Goal: Task Accomplishment & Management: Manage account settings

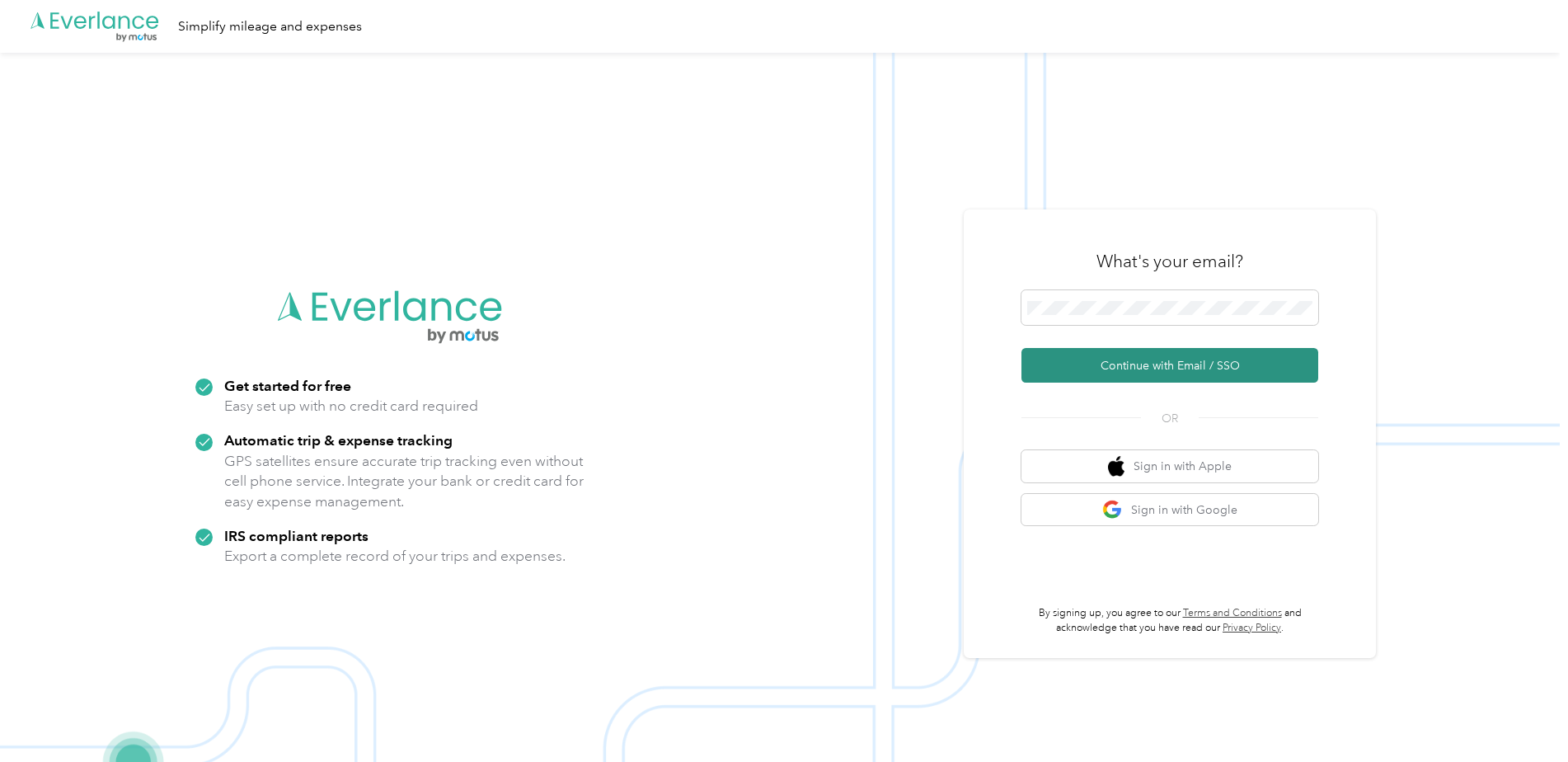
click at [1248, 375] on button "Continue with Email / SSO" at bounding box center [1169, 365] width 297 height 34
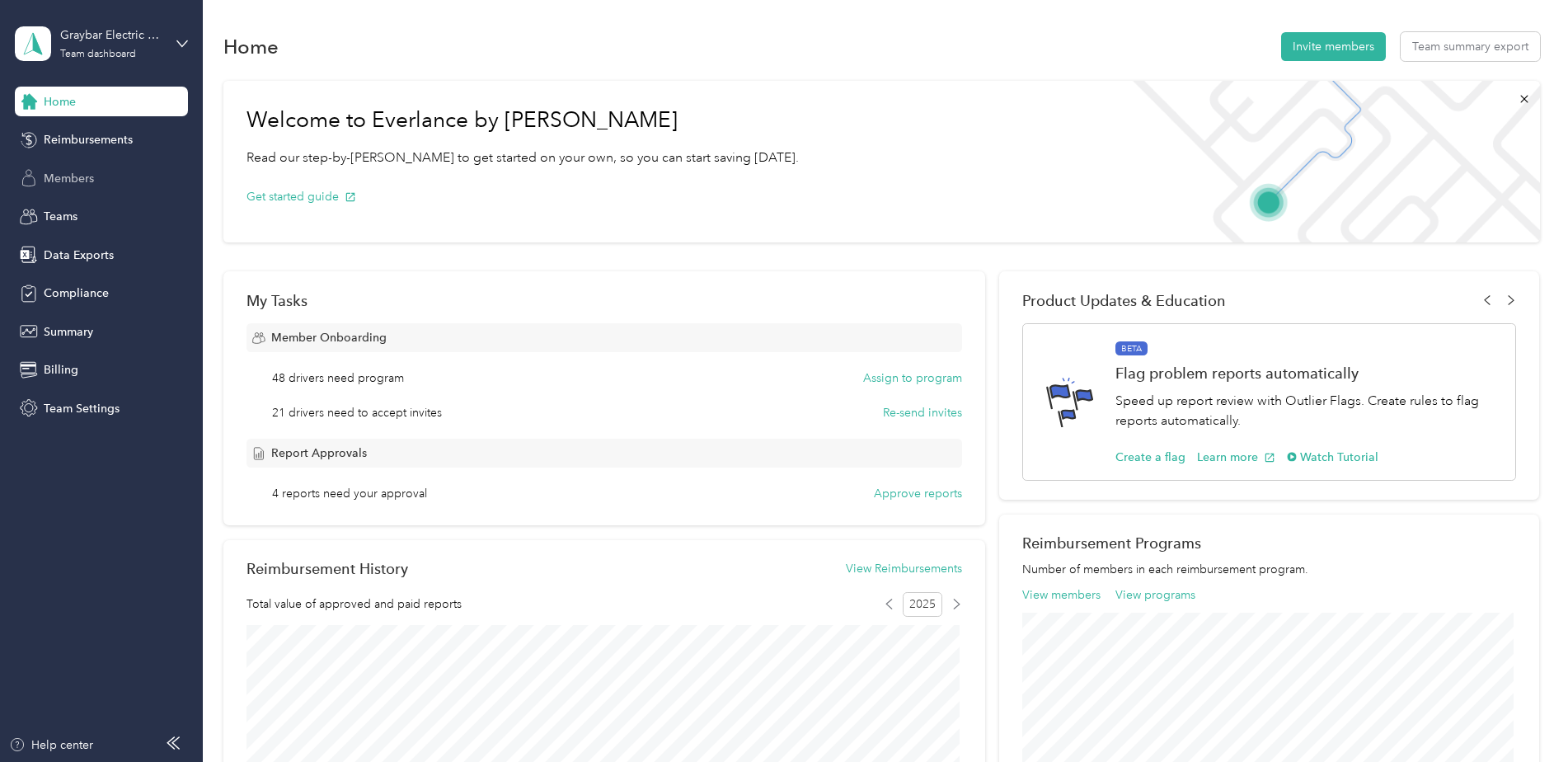
click at [65, 174] on span "Members" at bounding box center [69, 179] width 50 height 18
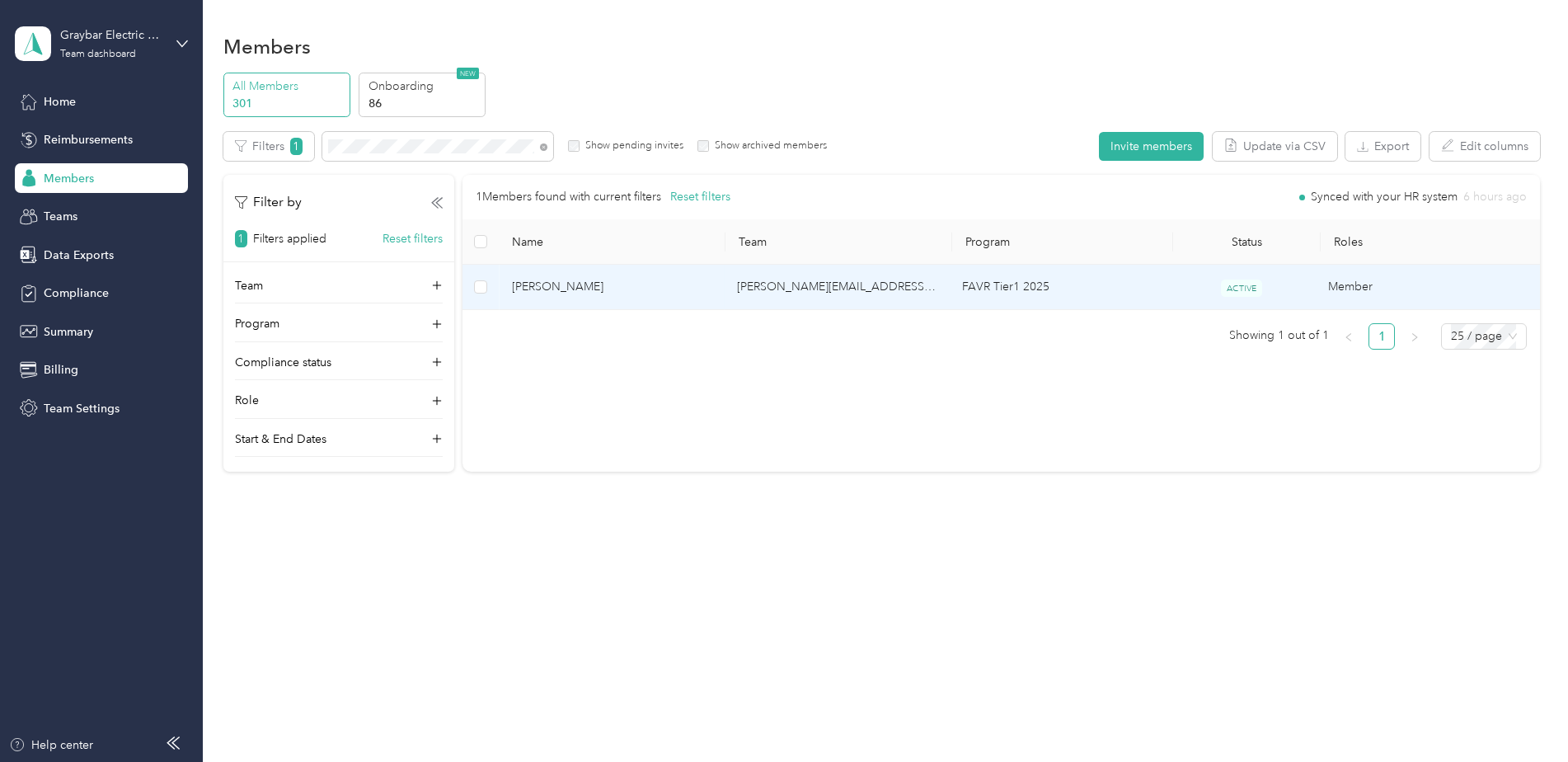
click at [631, 285] on span "[PERSON_NAME]" at bounding box center [610, 286] width 198 height 18
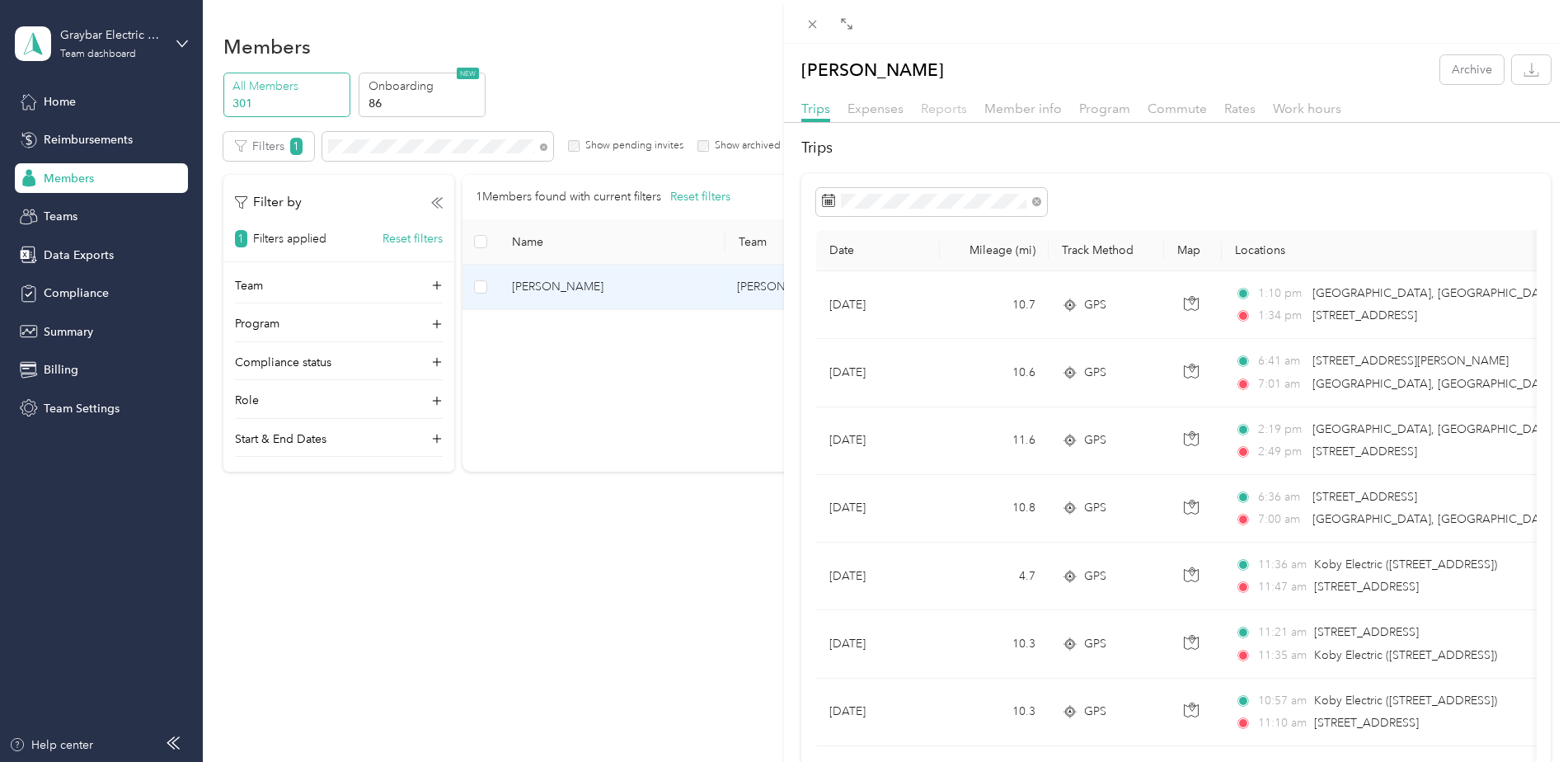
click at [930, 109] on span "Reports" at bounding box center [943, 108] width 46 height 16
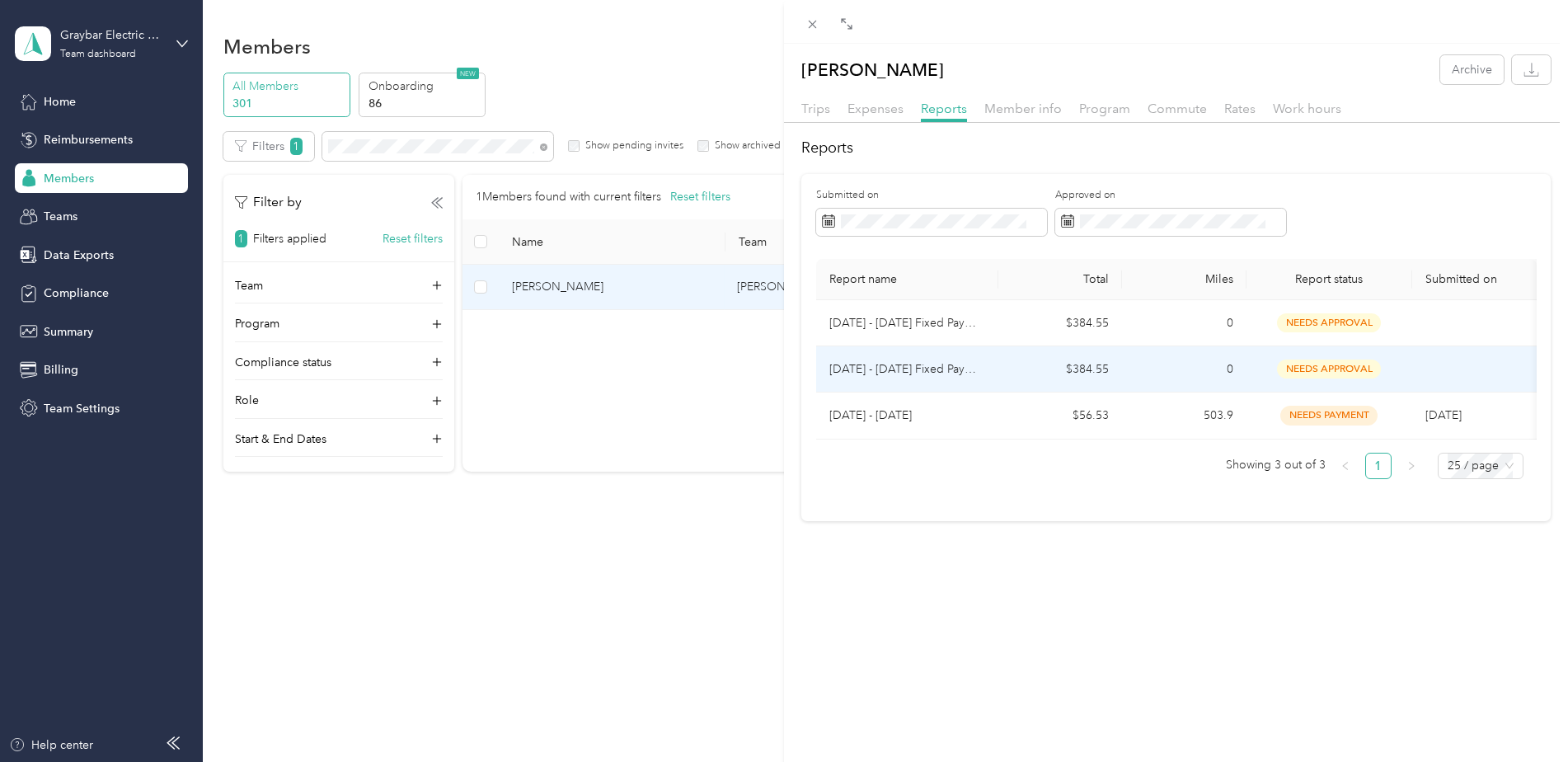
click at [1190, 372] on td "0" at bounding box center [1183, 369] width 124 height 46
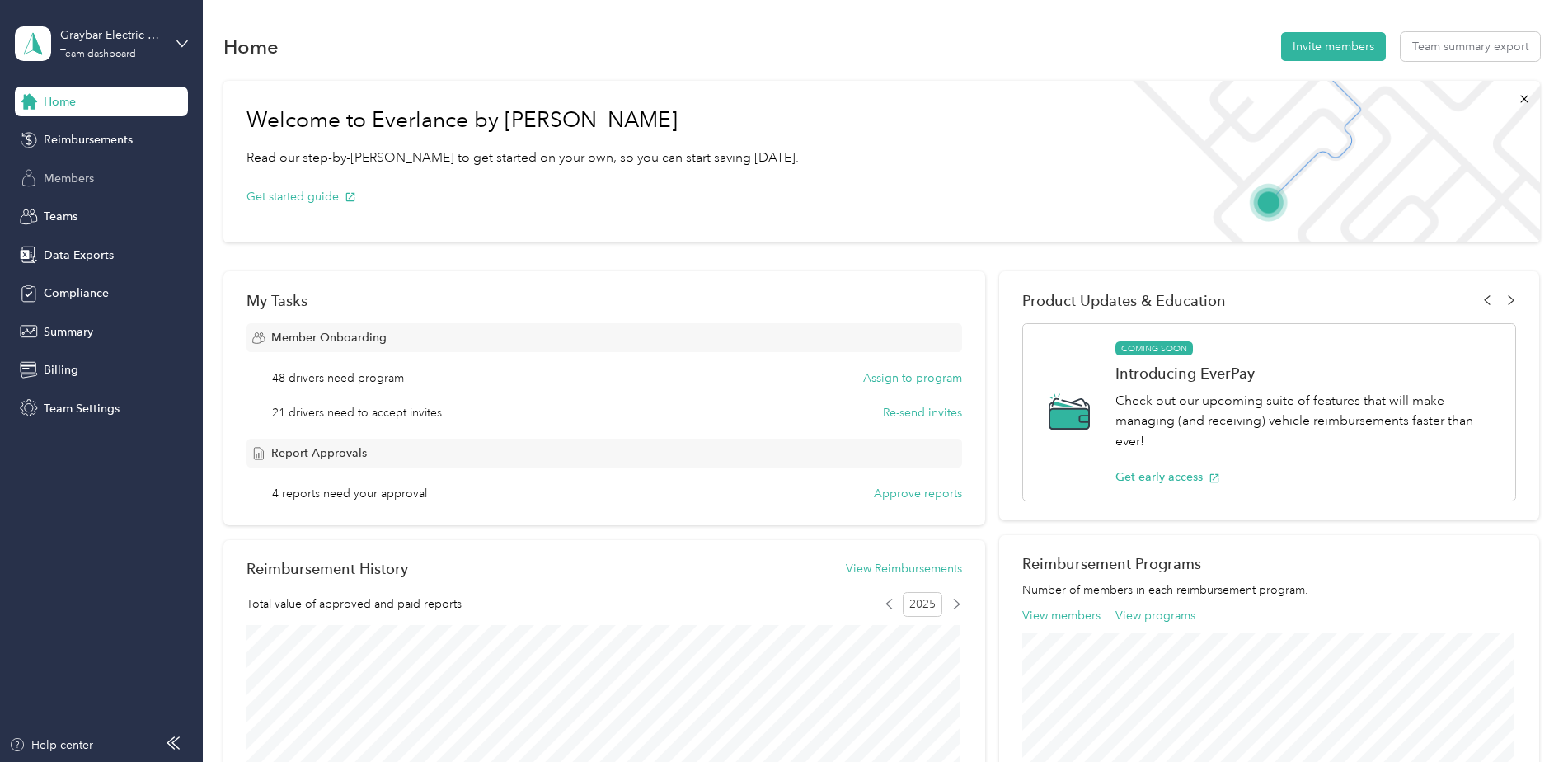
click at [69, 185] on span "Members" at bounding box center [69, 179] width 50 height 18
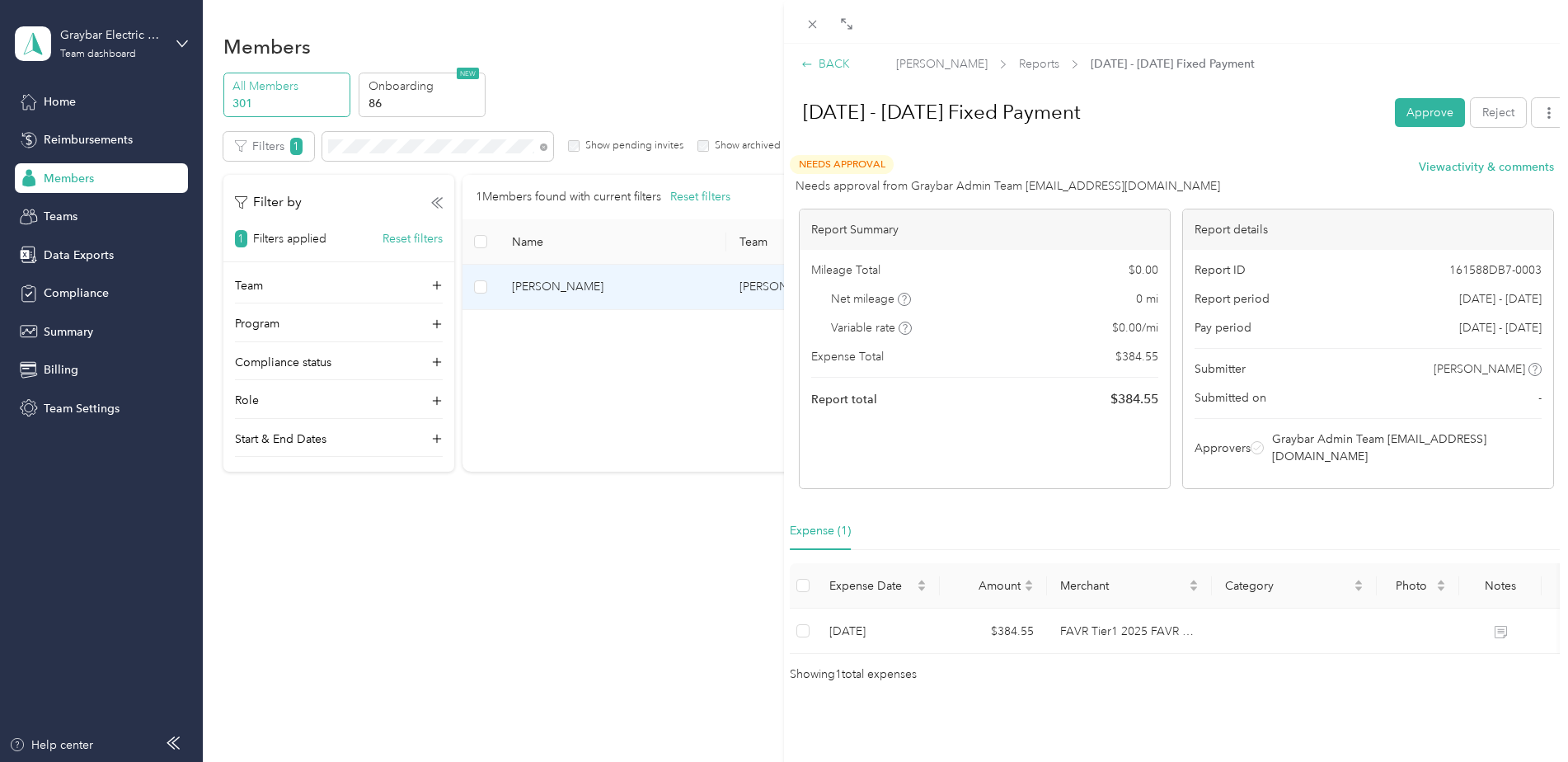
click at [809, 63] on icon at bounding box center [806, 63] width 11 height 11
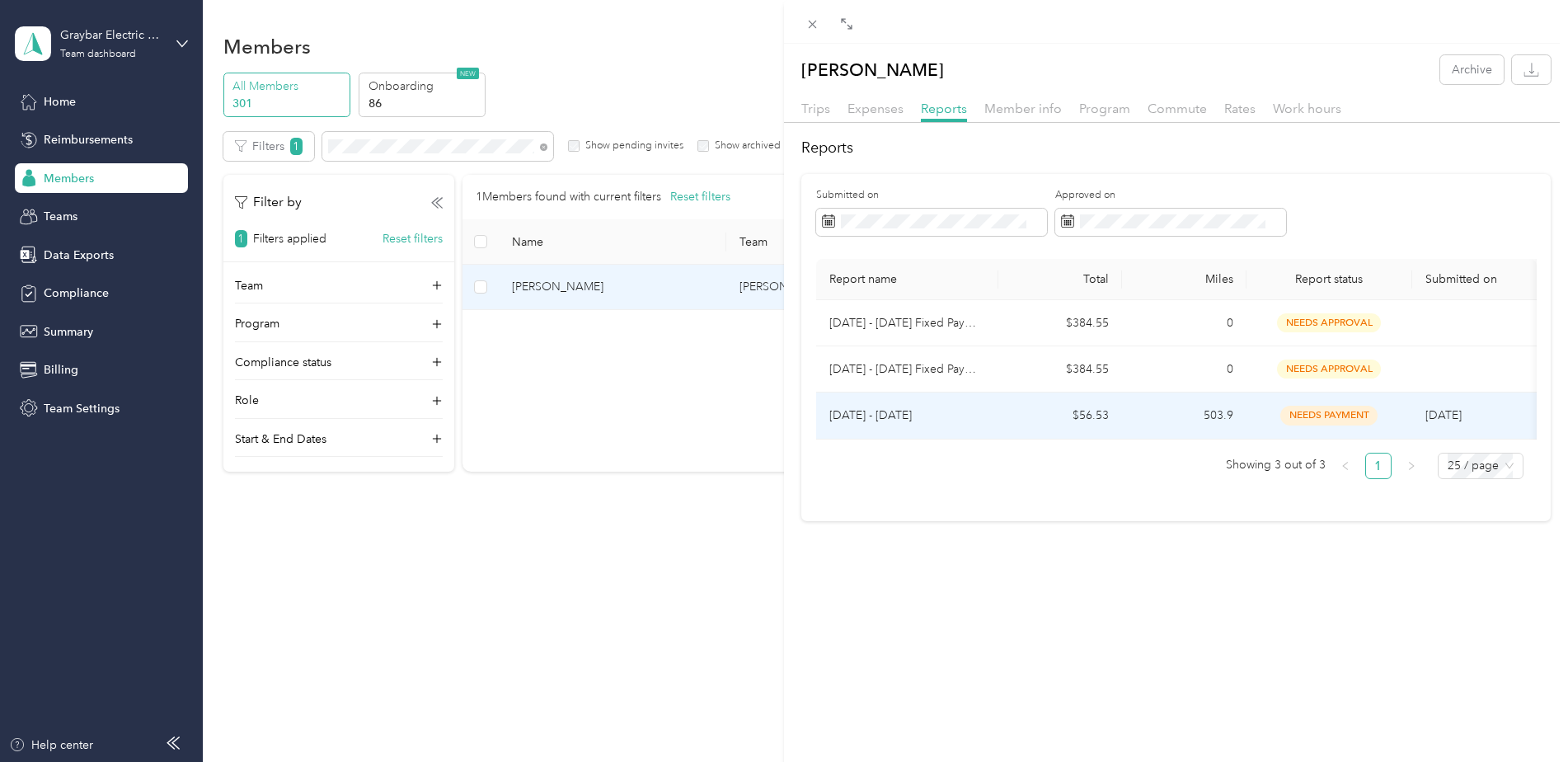
click at [1009, 424] on td "$56.53" at bounding box center [1060, 415] width 124 height 46
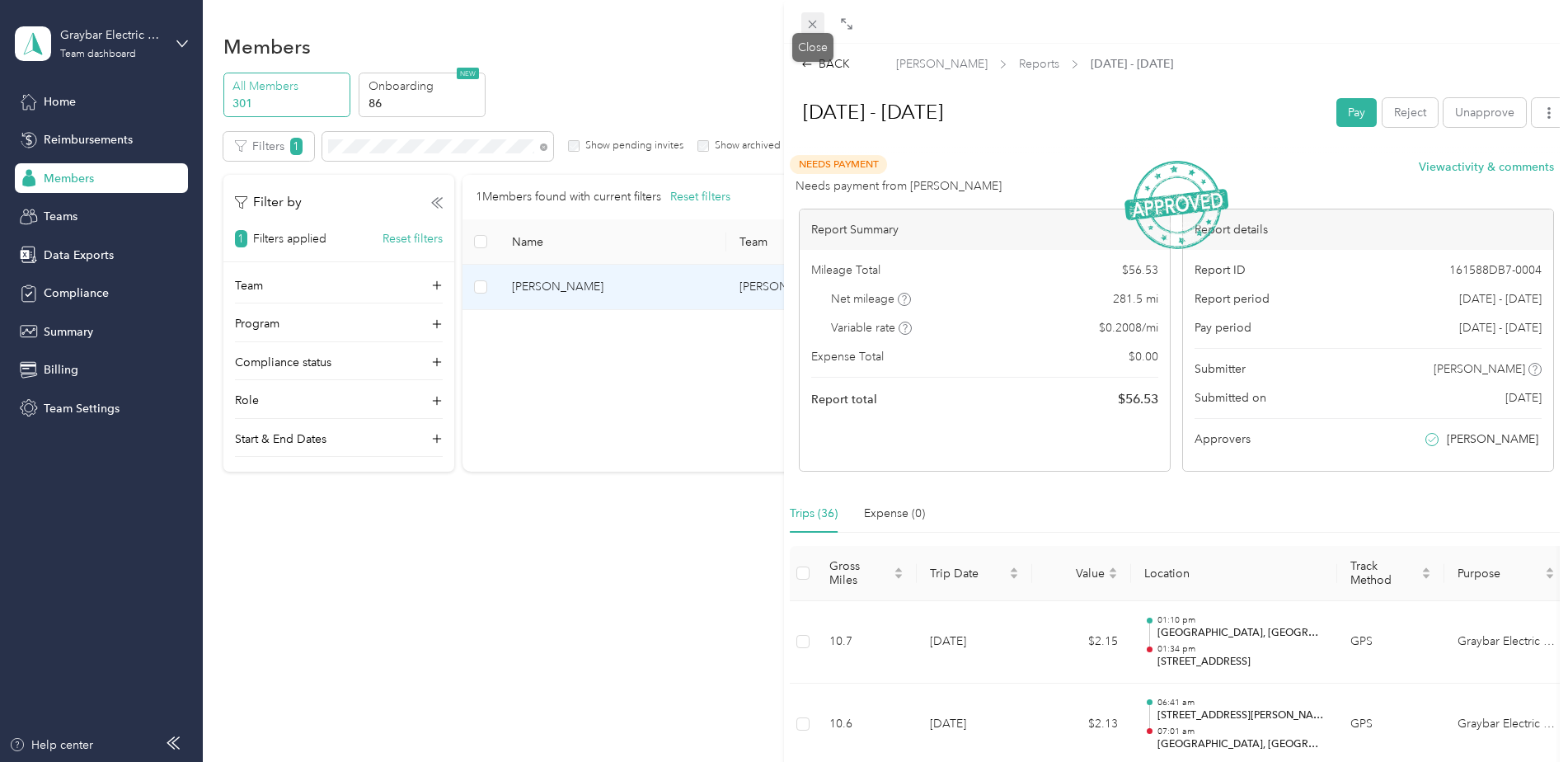
click at [808, 18] on icon at bounding box center [812, 25] width 14 height 14
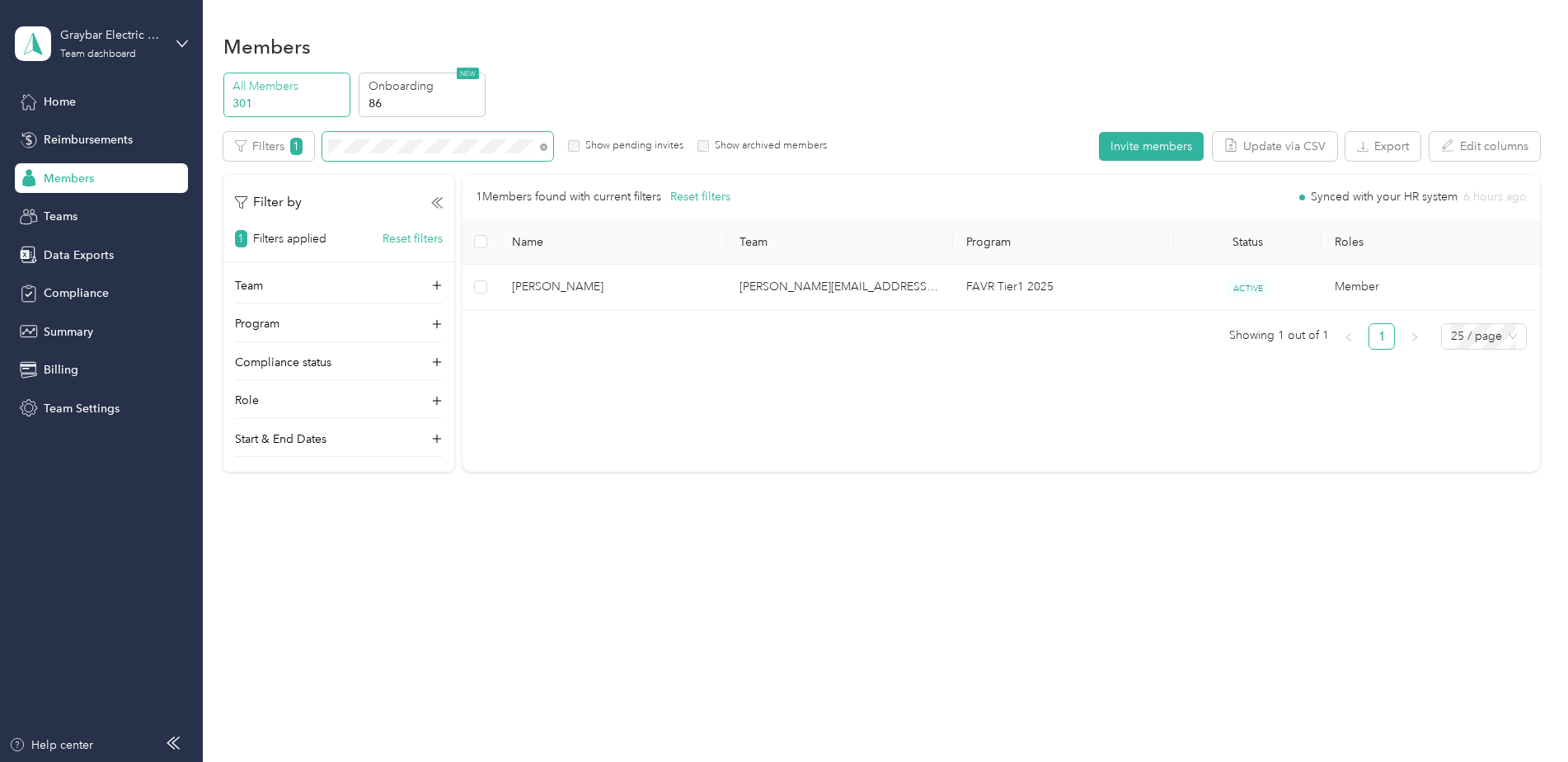
click at [309, 130] on div "All Members 301 Onboarding 86 NEW Edit role Edit team Edit program Export Selec…" at bounding box center [882, 279] width 1316 height 414
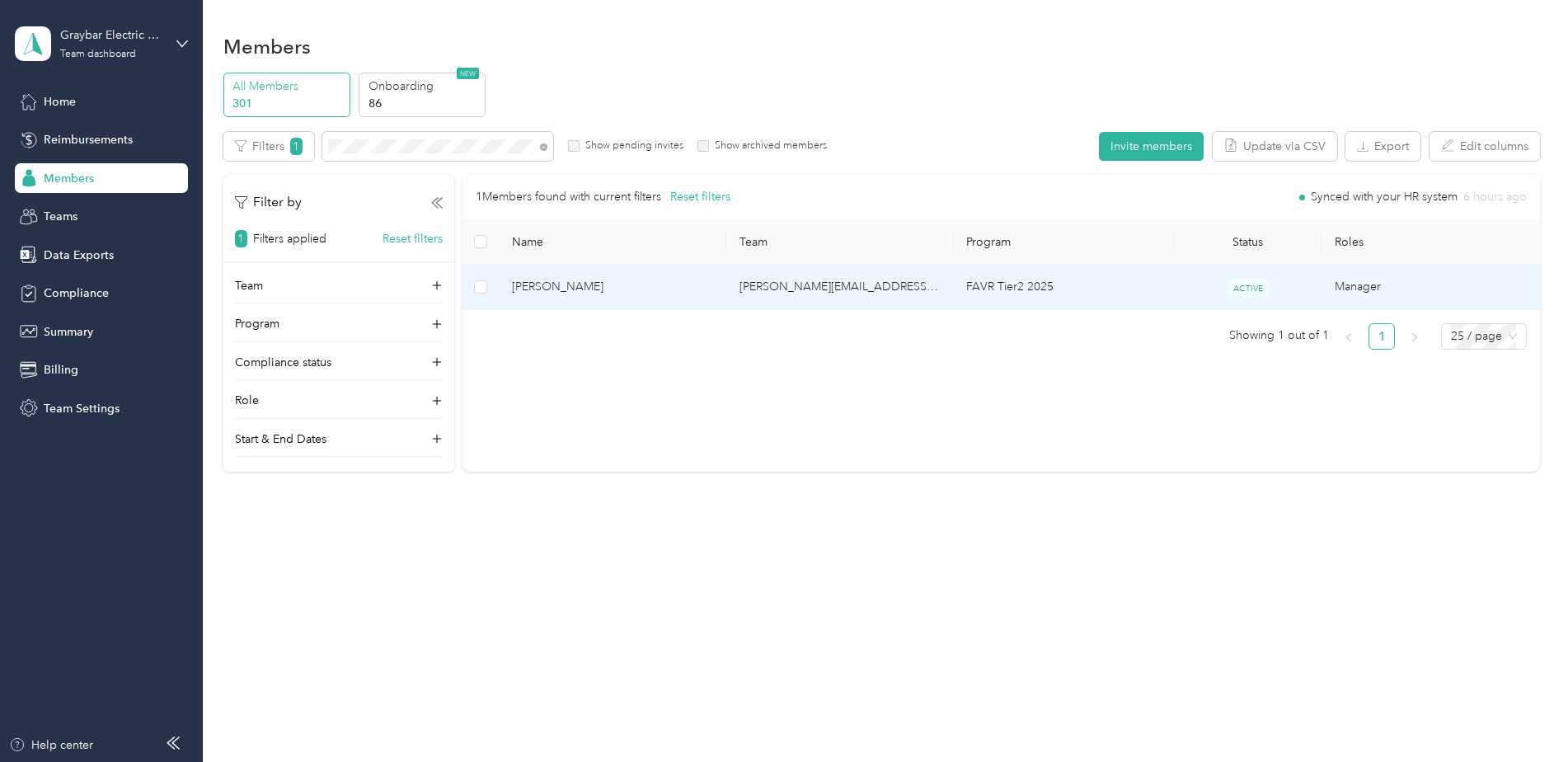
click at [698, 288] on span "[PERSON_NAME]" at bounding box center [611, 286] width 200 height 18
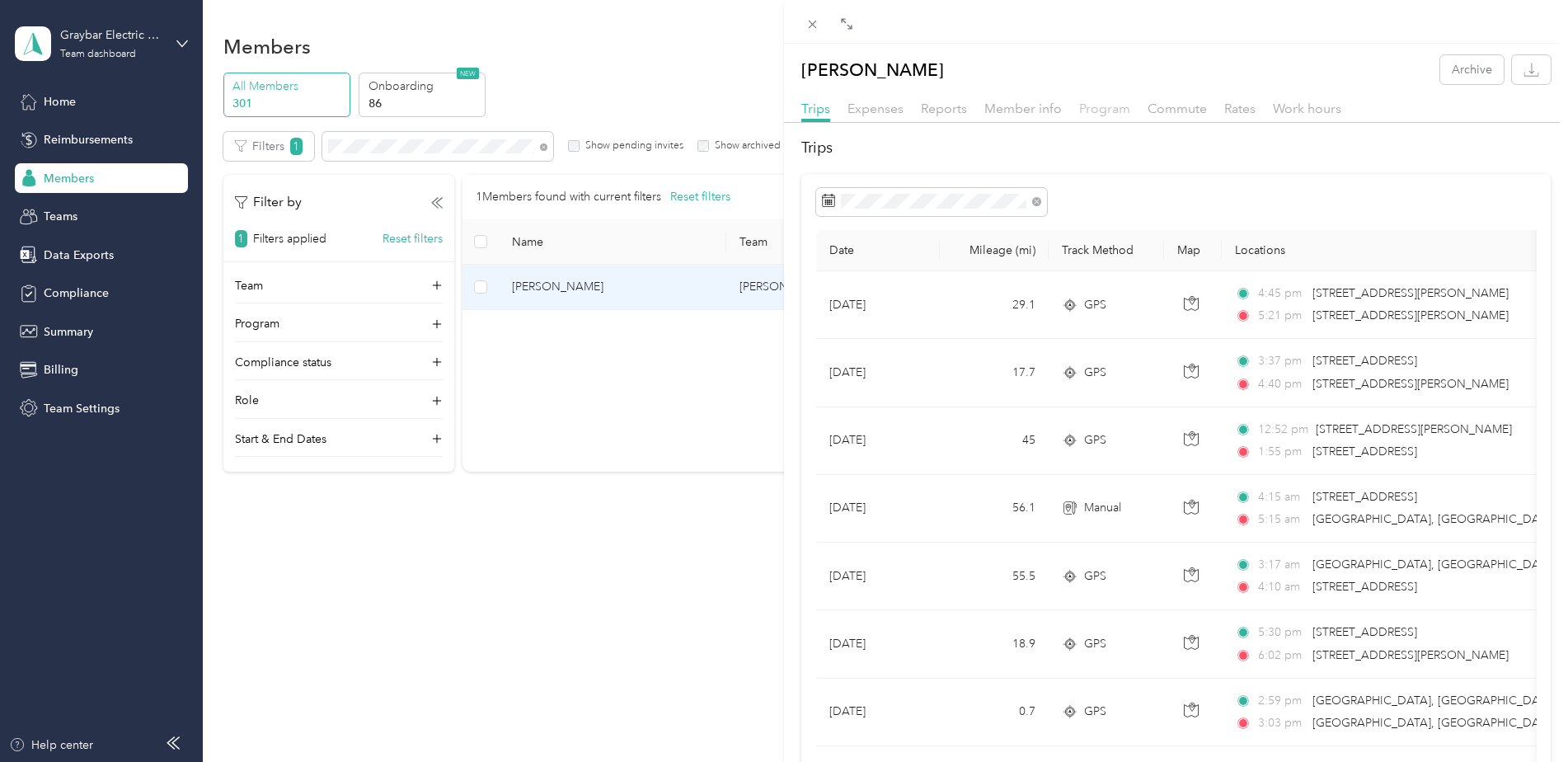
click at [1106, 107] on span "Program" at bounding box center [1105, 108] width 51 height 16
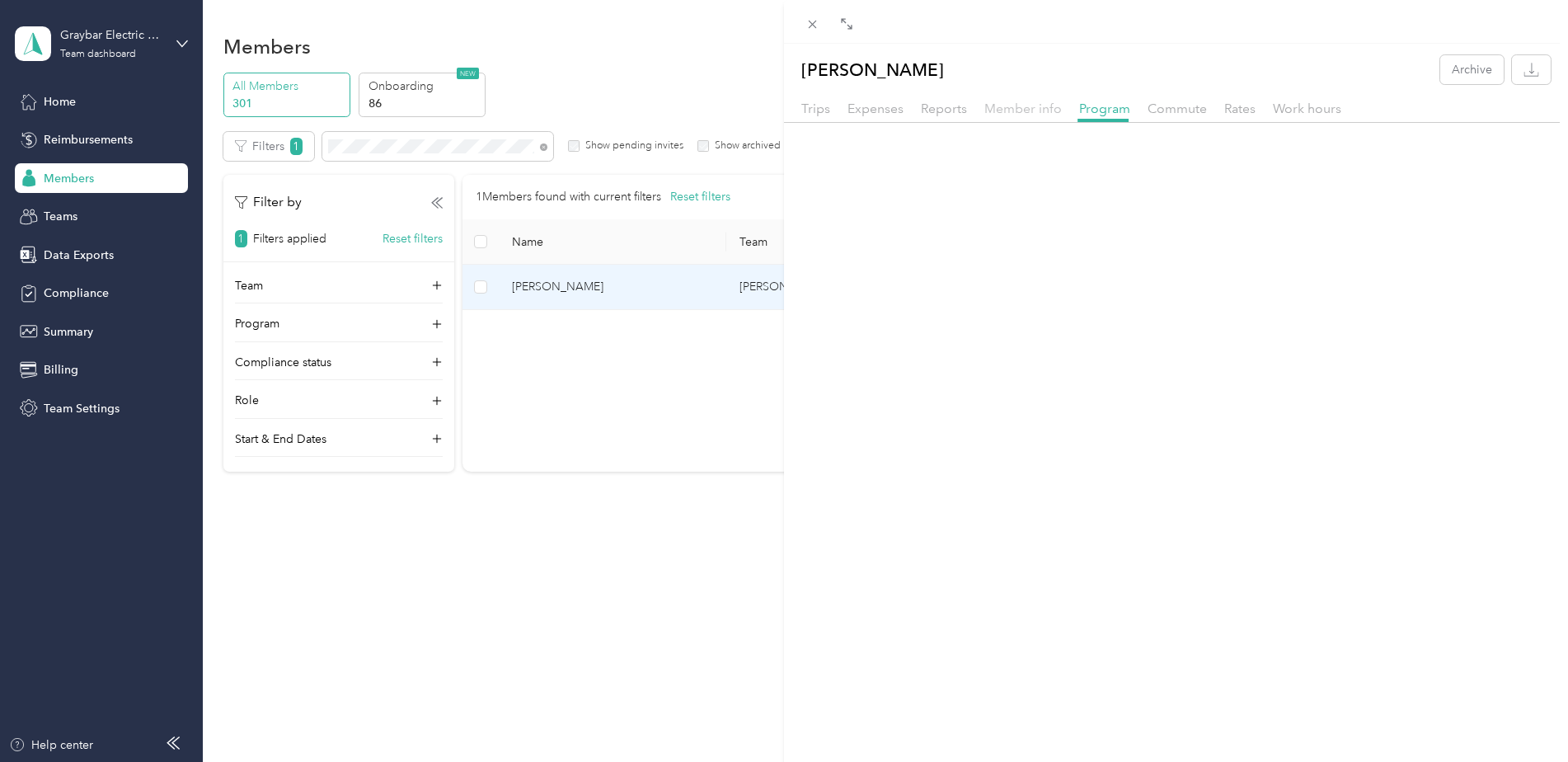
click at [995, 108] on span "Member info" at bounding box center [1023, 108] width 78 height 16
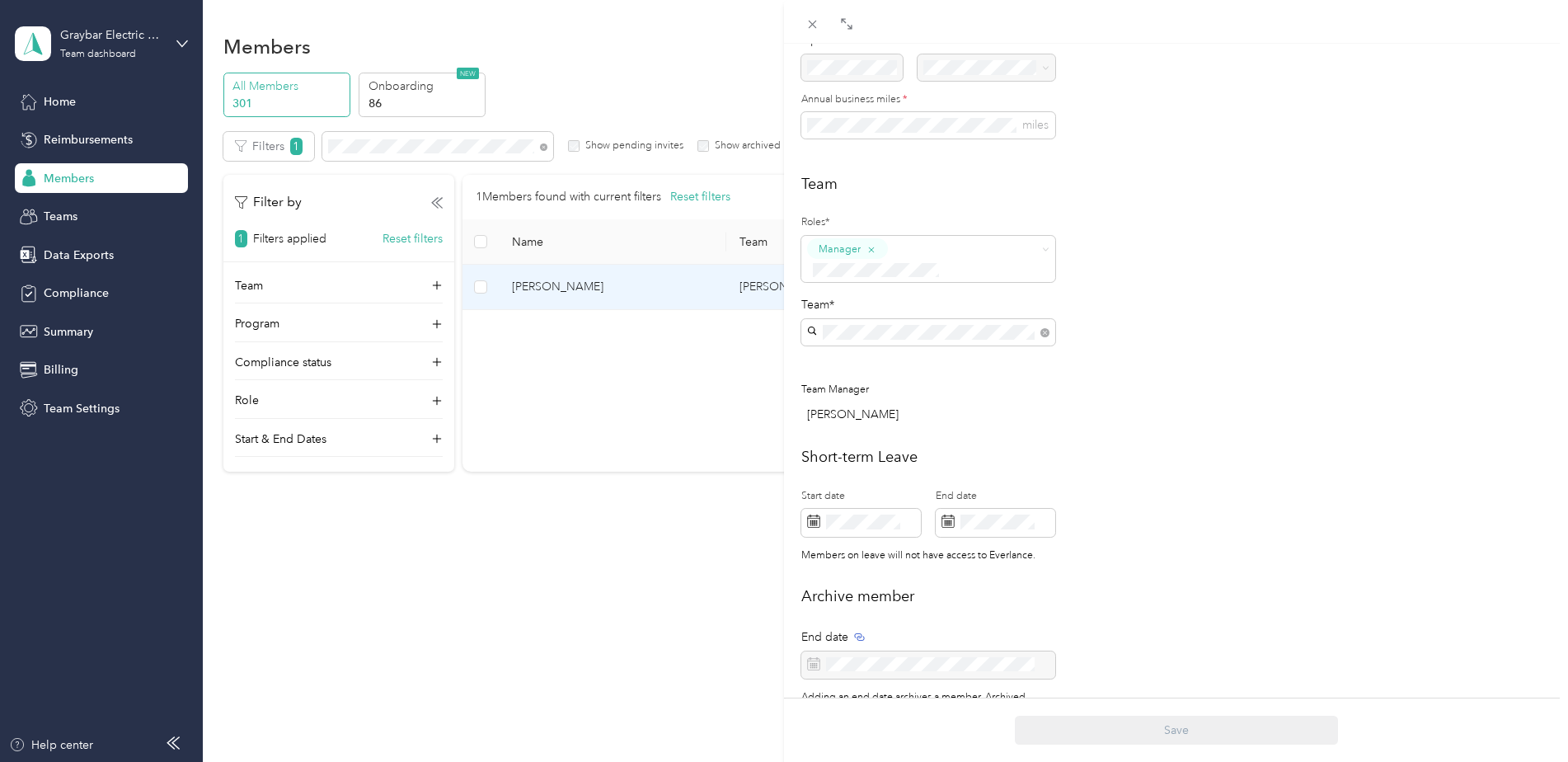
scroll to position [412, 0]
